Goal: Find specific page/section: Find specific page/section

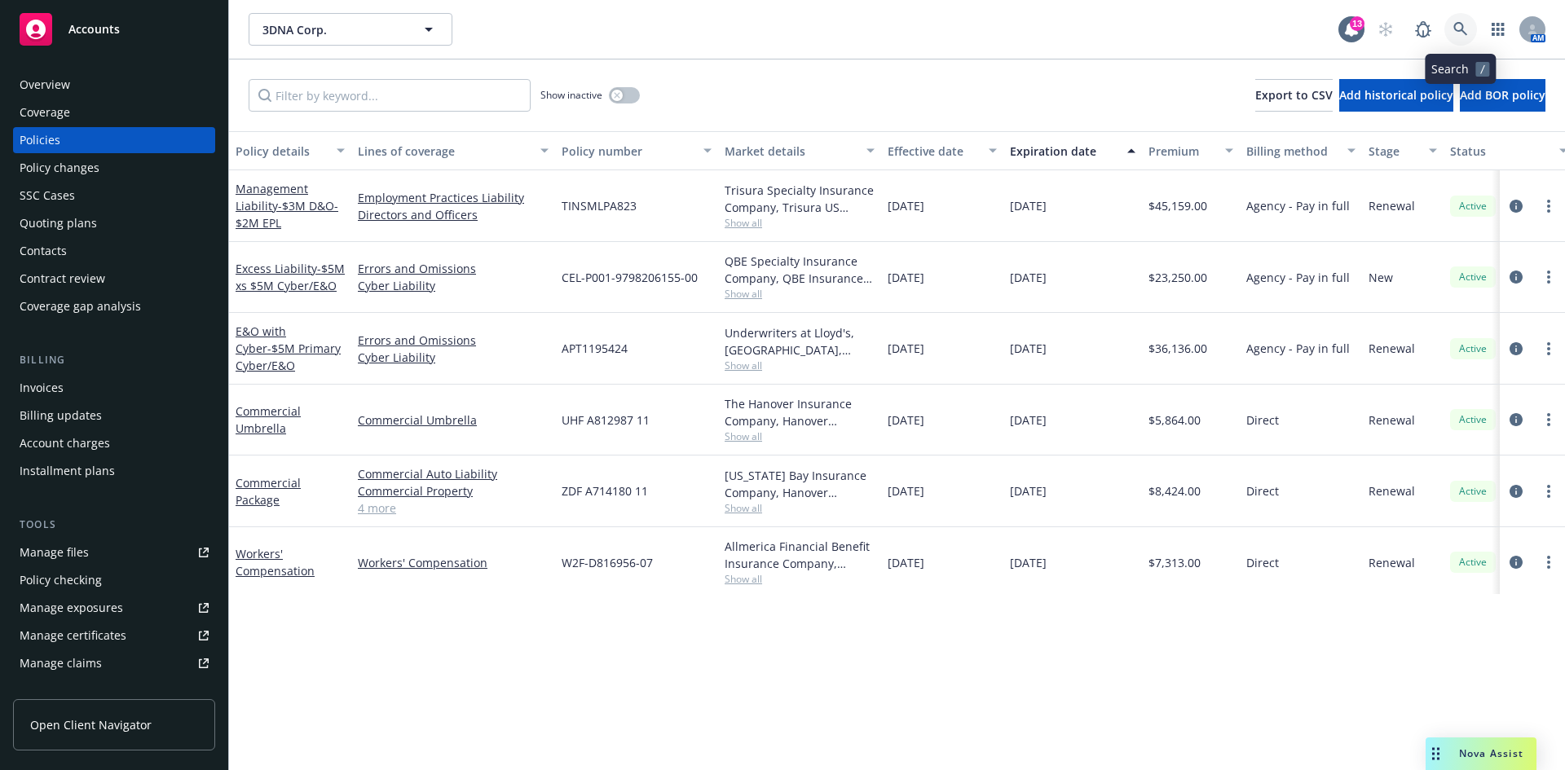
click at [1460, 23] on icon at bounding box center [1461, 29] width 14 height 14
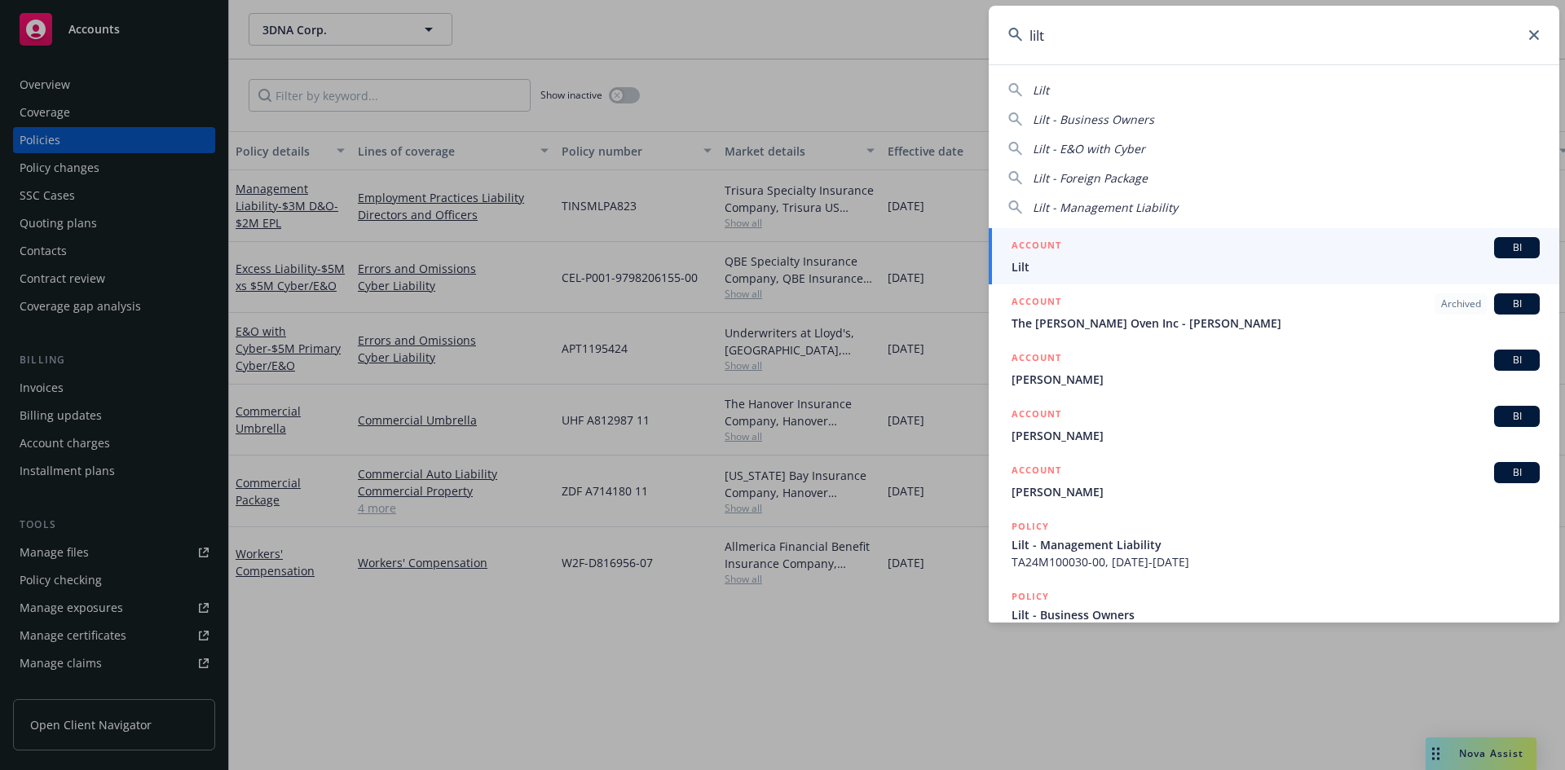
type input "lilt"
click at [1267, 272] on span "Lilt" at bounding box center [1276, 266] width 528 height 17
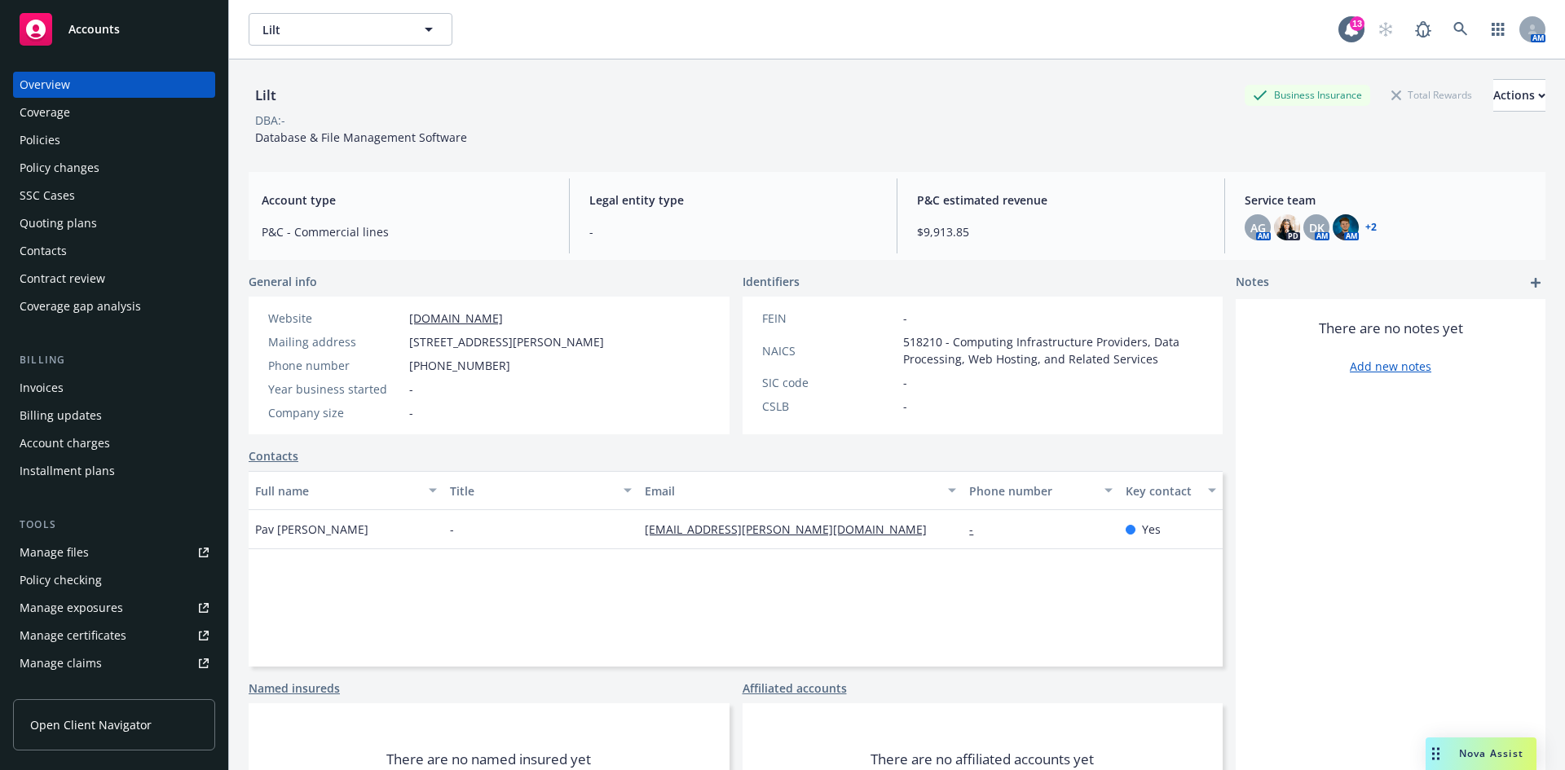
click at [130, 135] on div "Policies" at bounding box center [114, 140] width 189 height 26
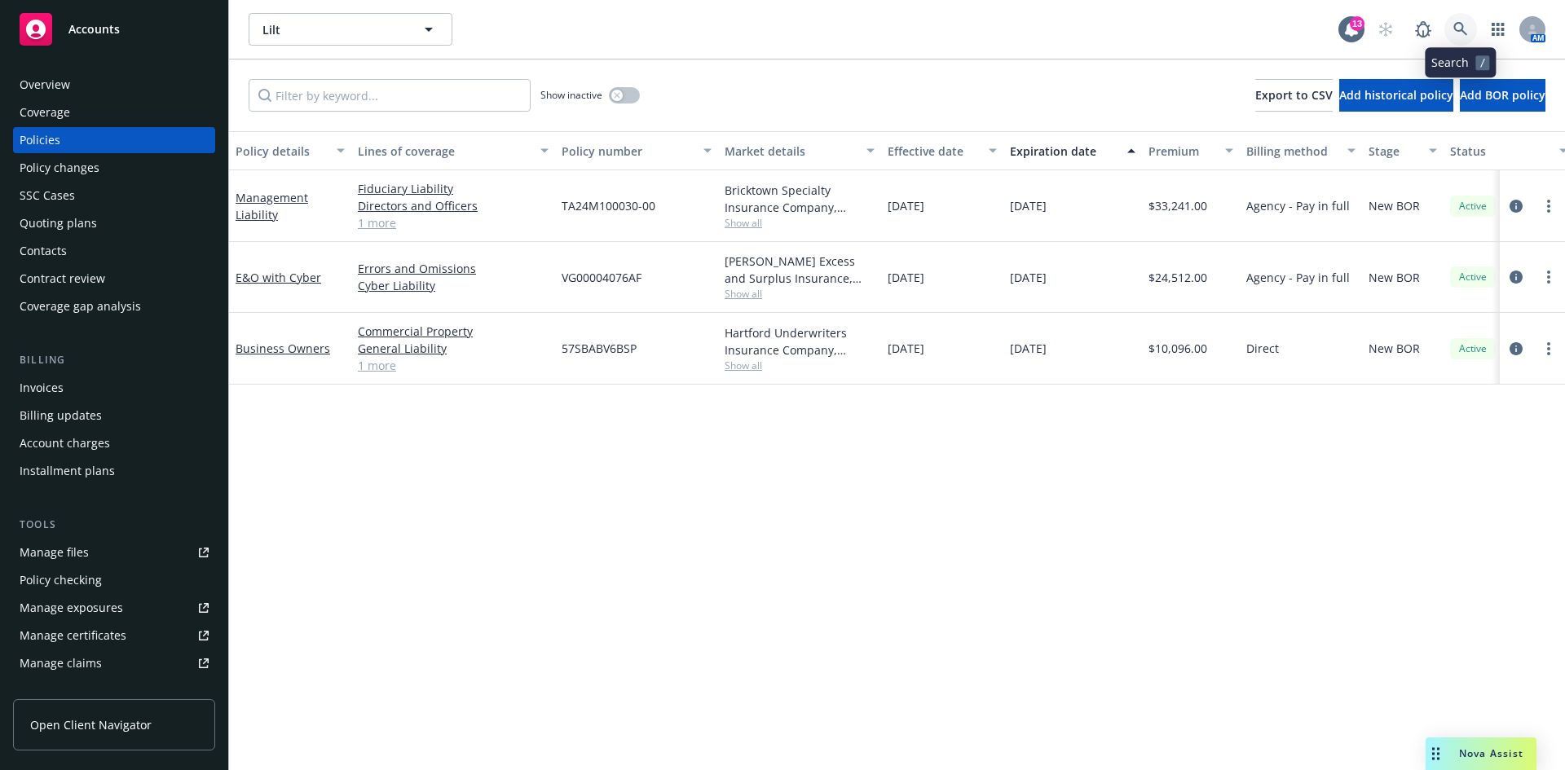
click at [1460, 29] on icon at bounding box center [1461, 29] width 15 height 15
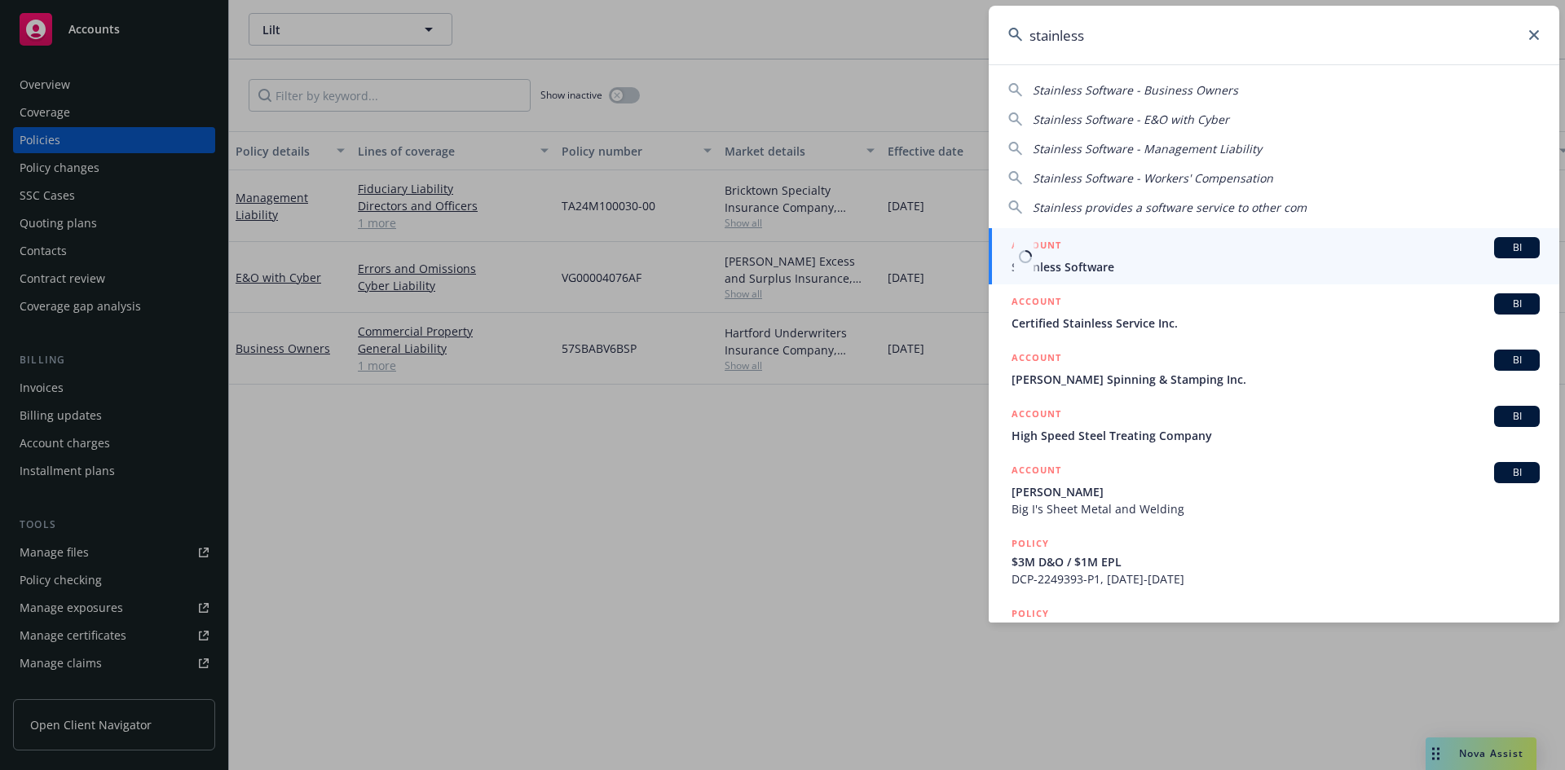
type input "stainless"
click at [1127, 270] on span "Stainless Software" at bounding box center [1276, 266] width 528 height 17
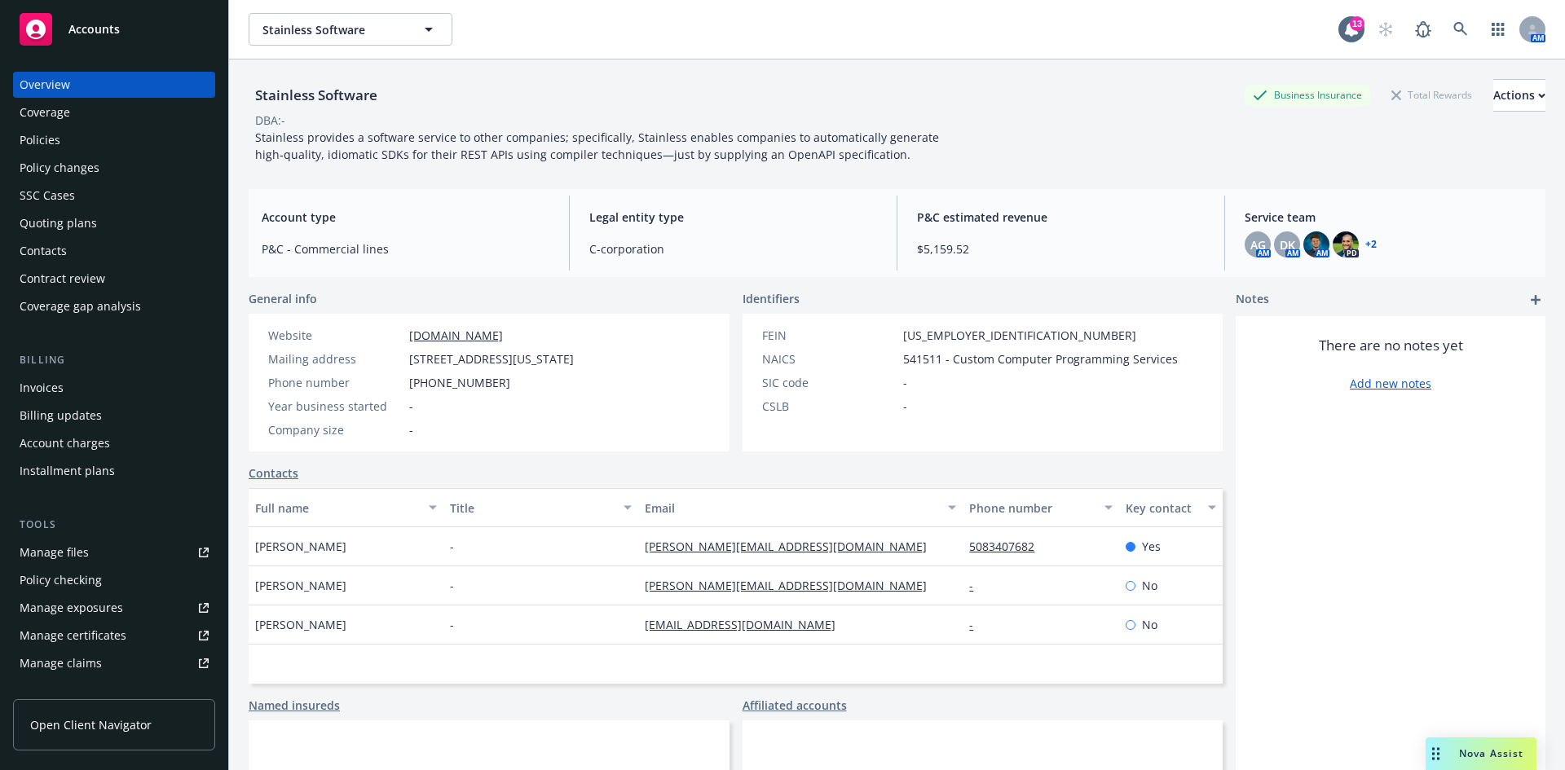
click at [112, 139] on div "Policies" at bounding box center [114, 140] width 189 height 26
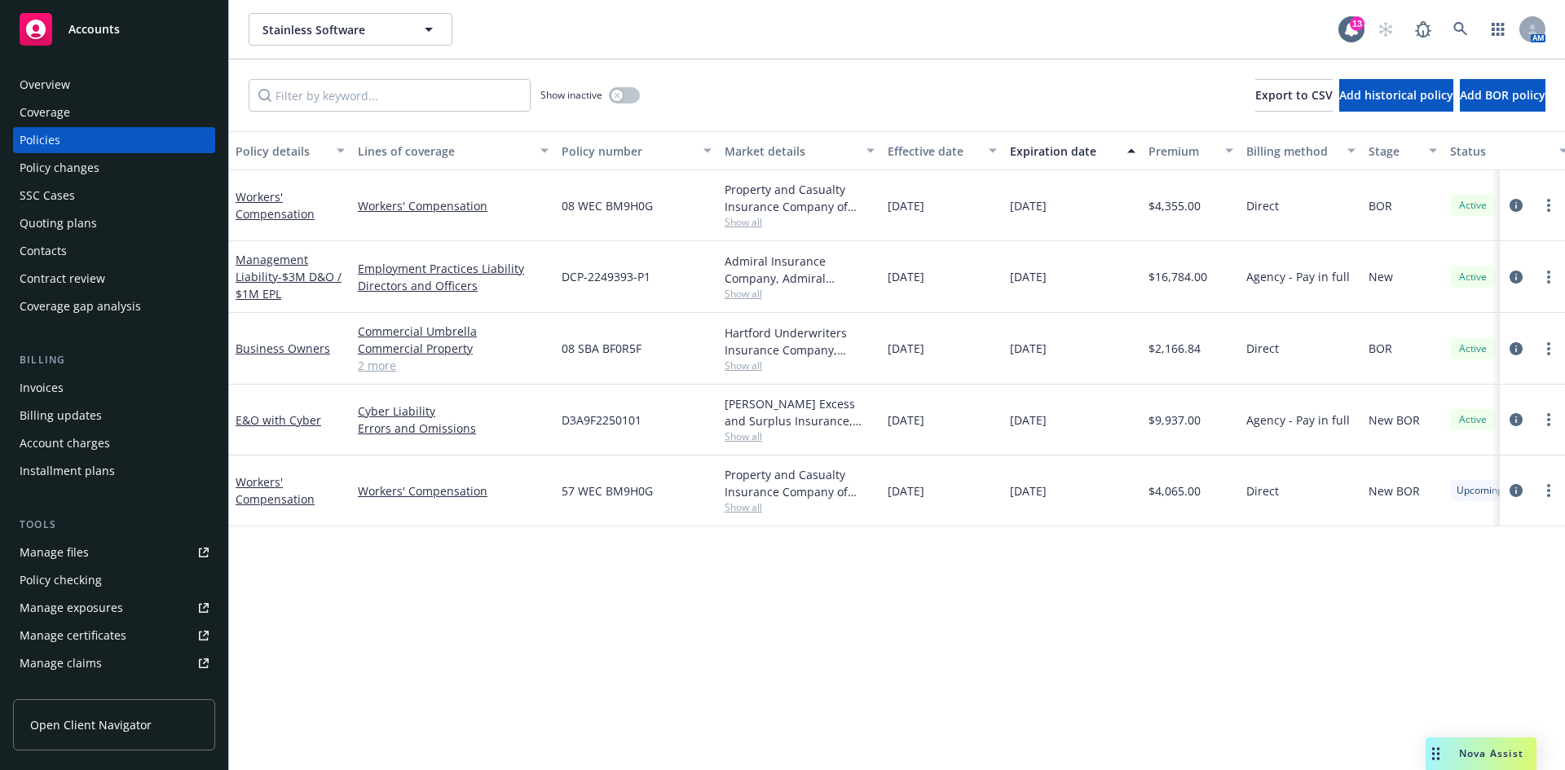
click at [584, 491] on span "57 WEC BM9H0G" at bounding box center [607, 491] width 91 height 17
click at [582, 490] on span "57 WEC BM9H0G" at bounding box center [607, 491] width 91 height 17
copy span "57 WEC BM9H0G"
click at [1452, 33] on link at bounding box center [1461, 29] width 33 height 33
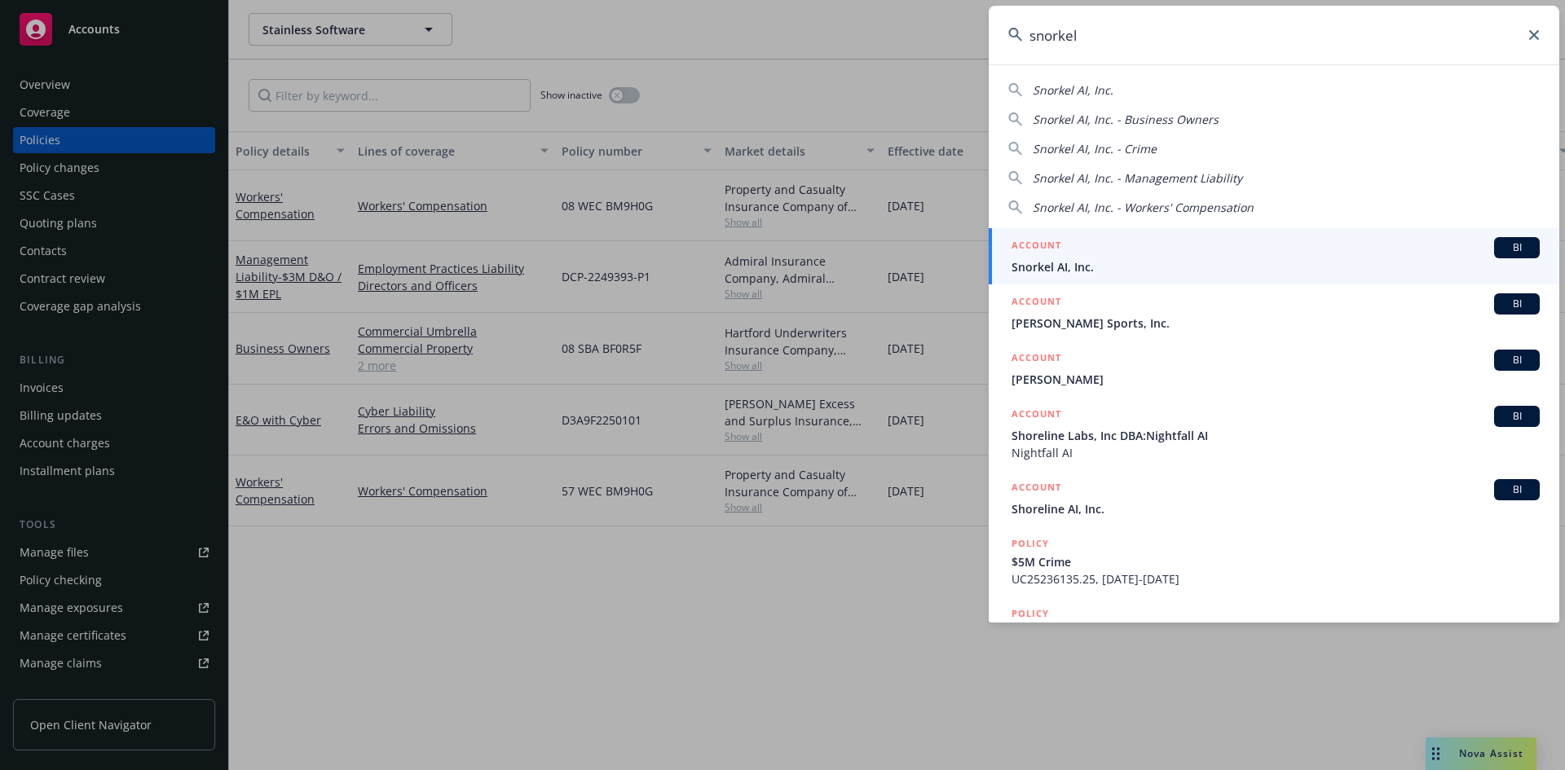
type input "snorkel"
click at [1026, 271] on span "Snorkel AI, Inc." at bounding box center [1276, 266] width 528 height 17
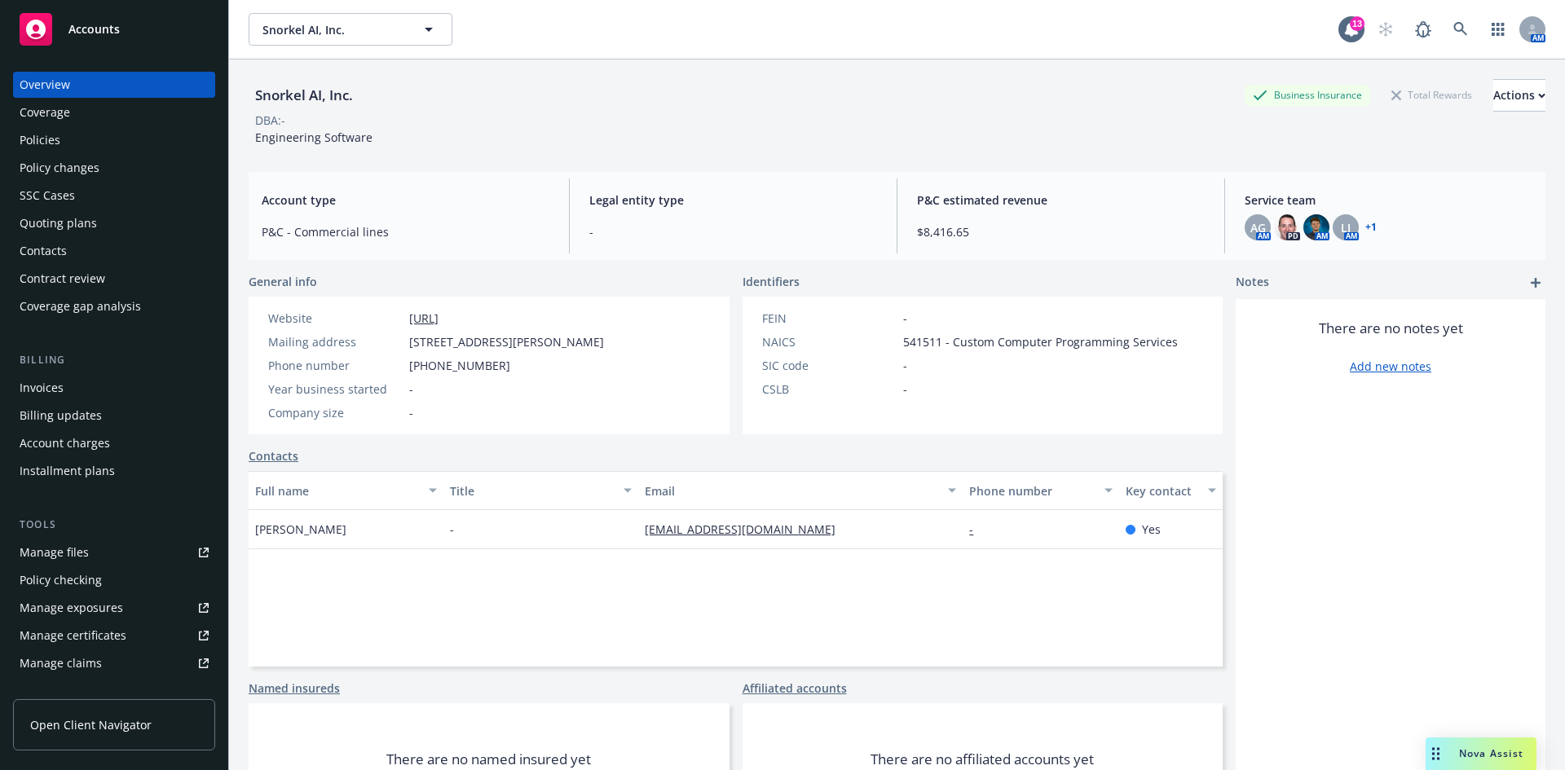
click at [64, 148] on div "Policies" at bounding box center [114, 140] width 189 height 26
